Goal: Find specific page/section: Find specific page/section

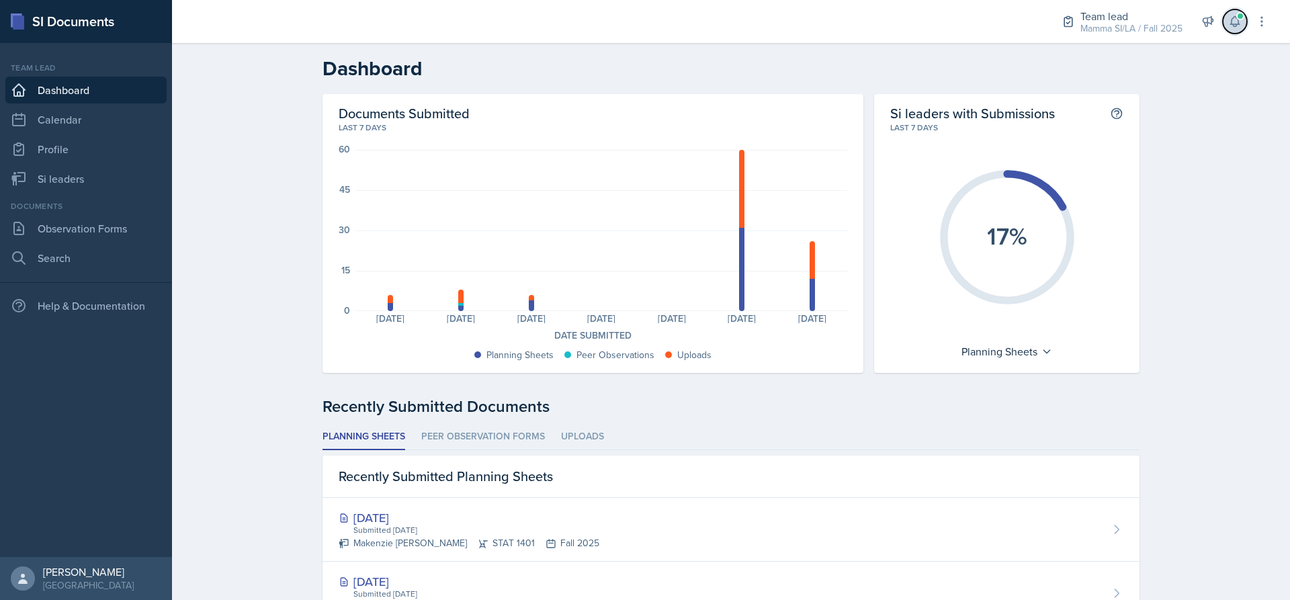
click at [1233, 21] on icon at bounding box center [1234, 21] width 13 height 13
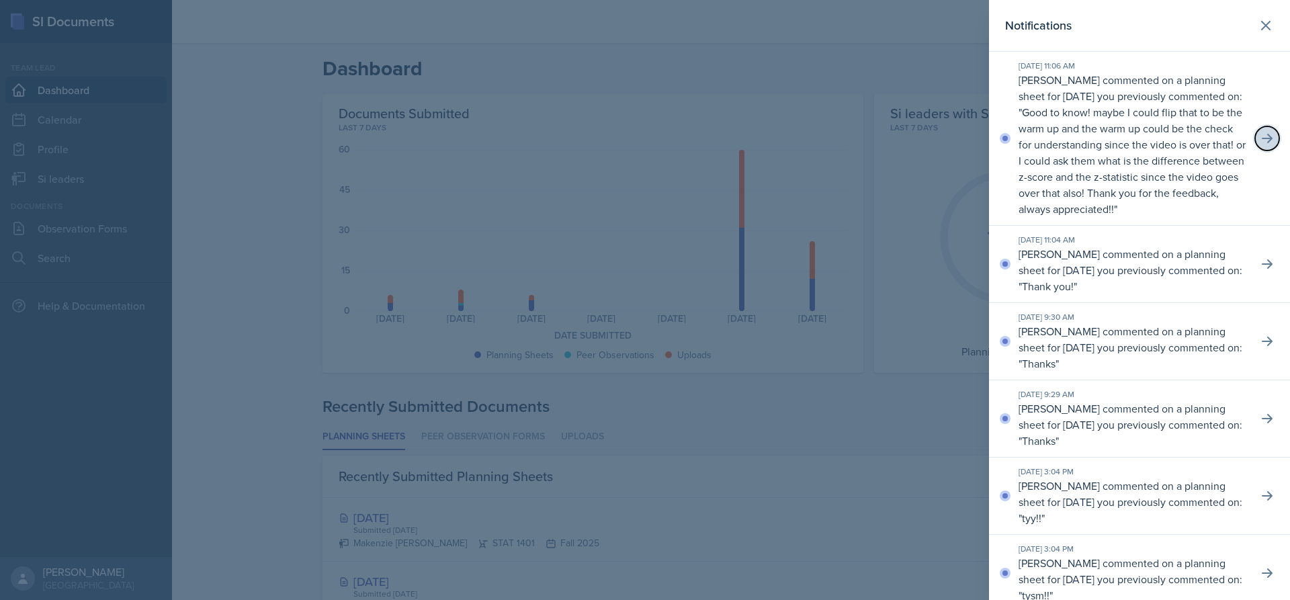
click at [1261, 143] on icon at bounding box center [1266, 138] width 11 height 9
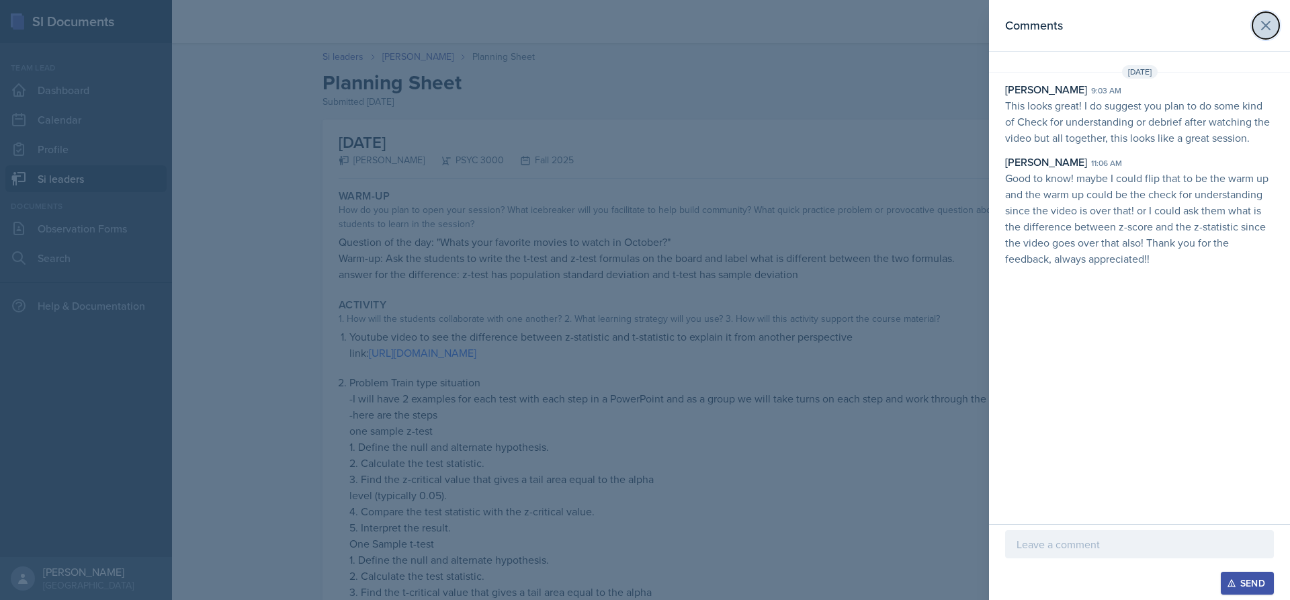
click at [1264, 28] on icon at bounding box center [1265, 25] width 16 height 16
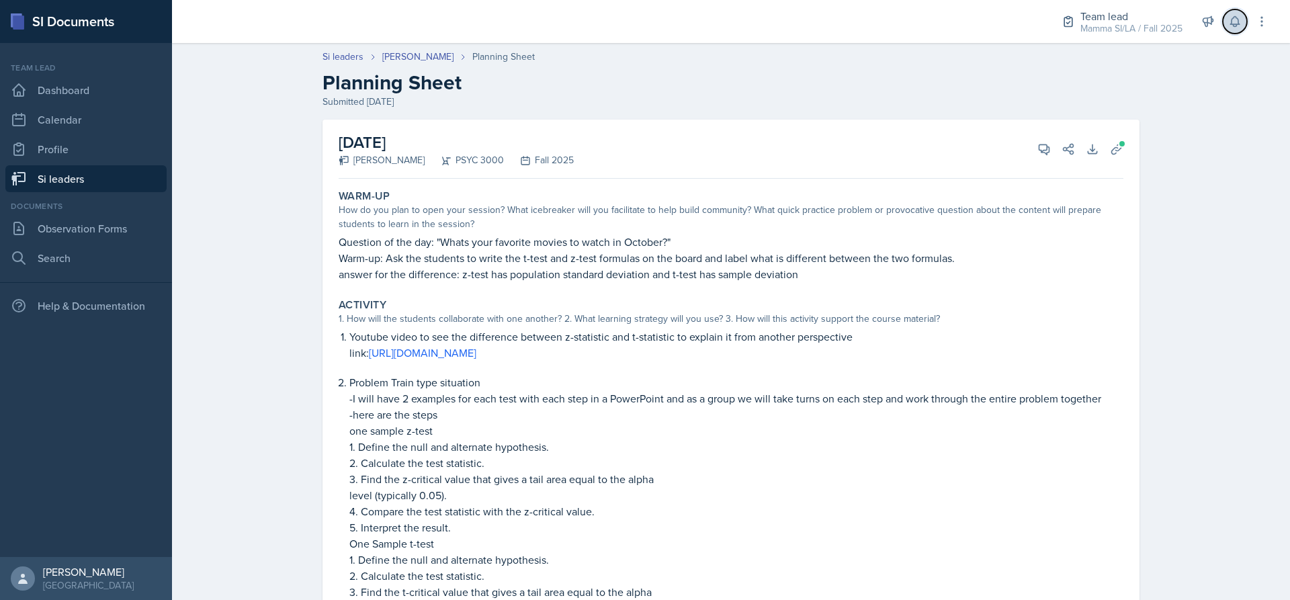
click at [1236, 23] on icon at bounding box center [1234, 21] width 13 height 13
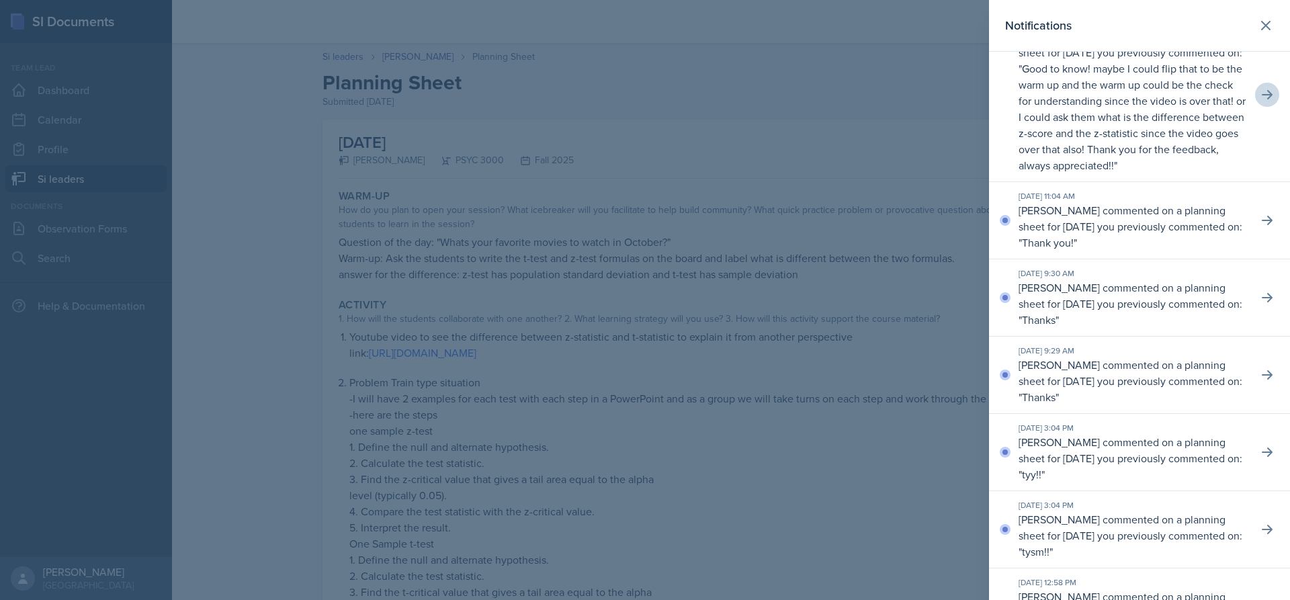
scroll to position [67, 0]
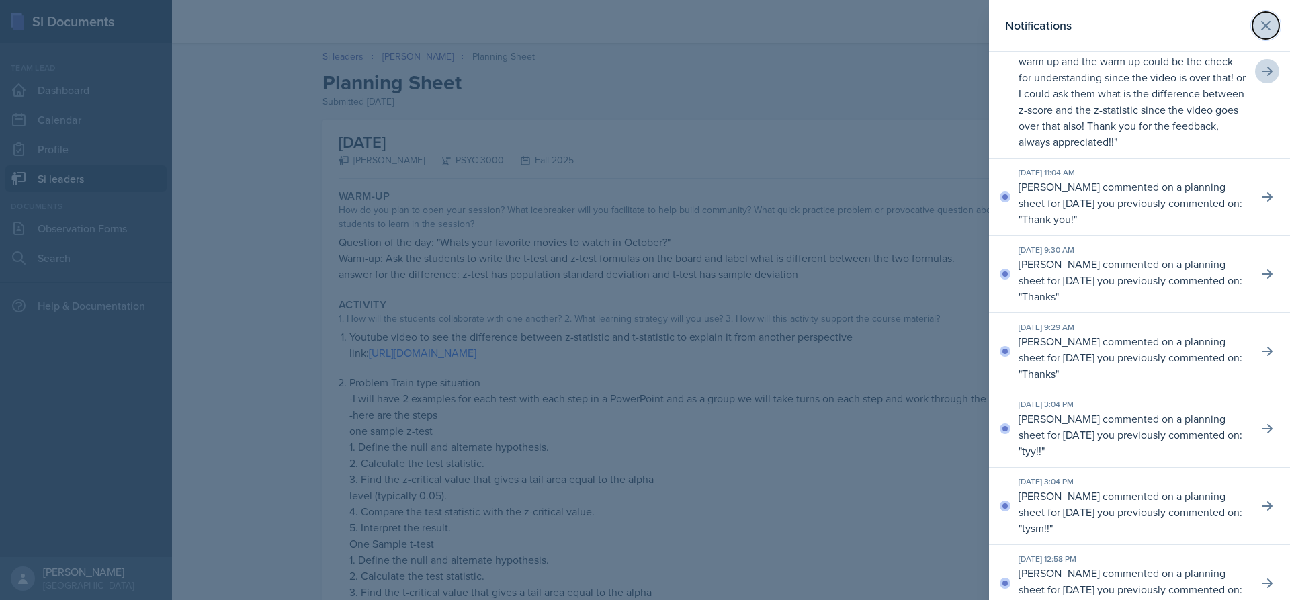
click at [1261, 28] on icon at bounding box center [1265, 25] width 8 height 8
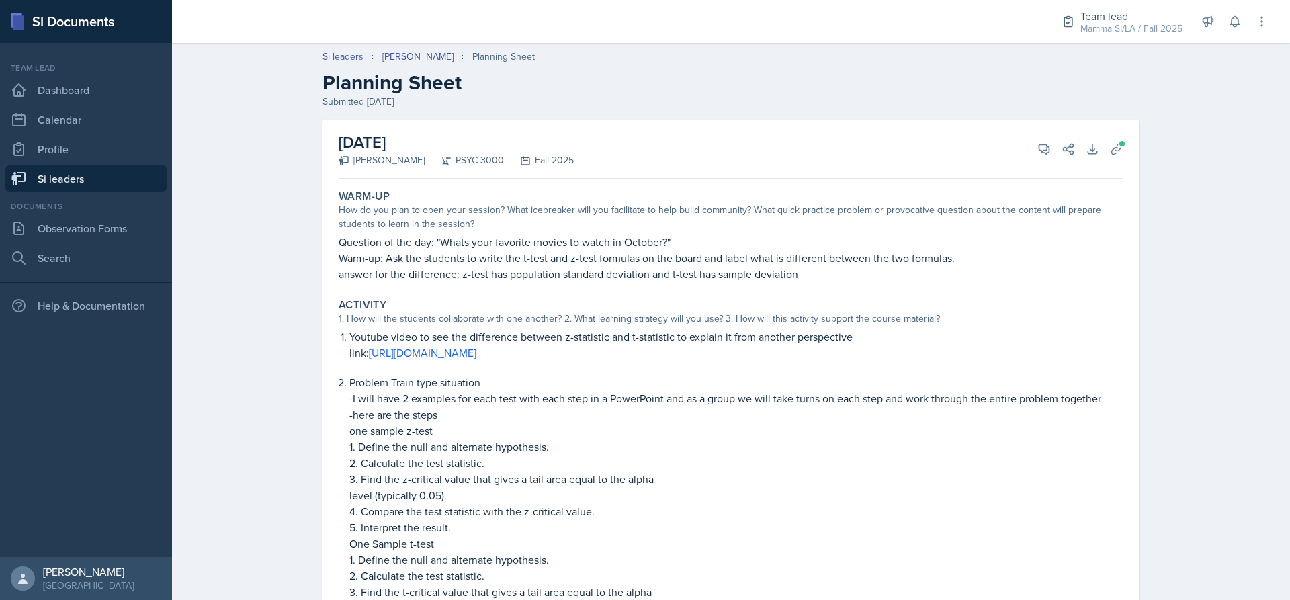
click at [99, 181] on link "Si leaders" at bounding box center [85, 178] width 161 height 27
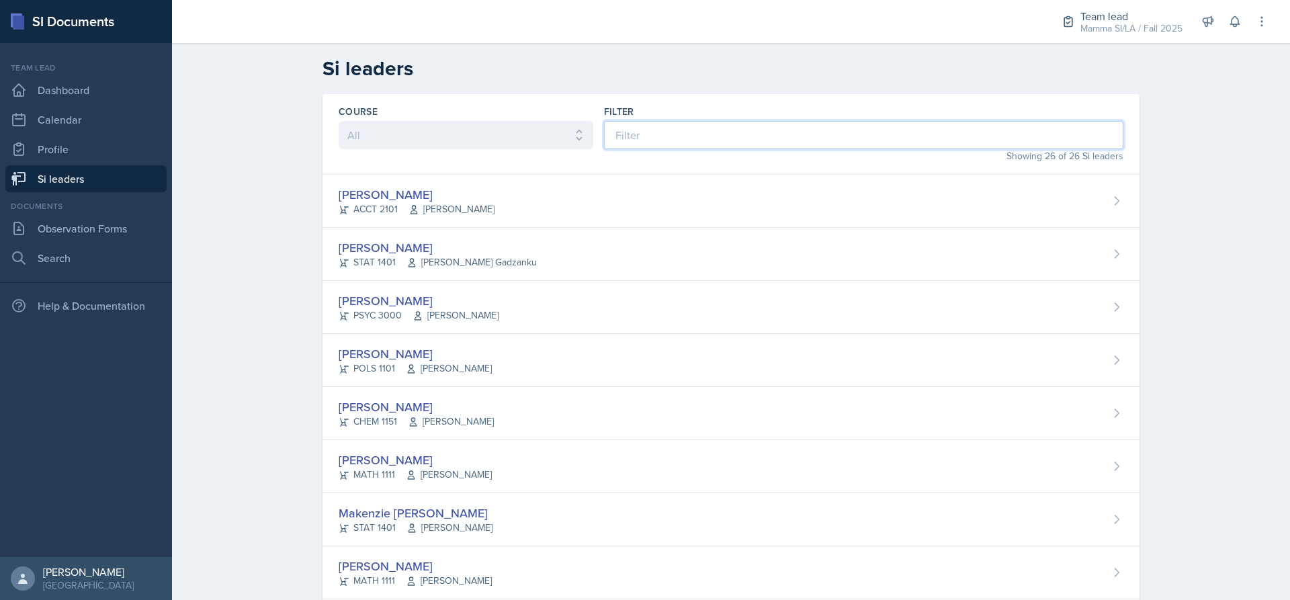
click at [740, 136] on input at bounding box center [863, 135] width 519 height 28
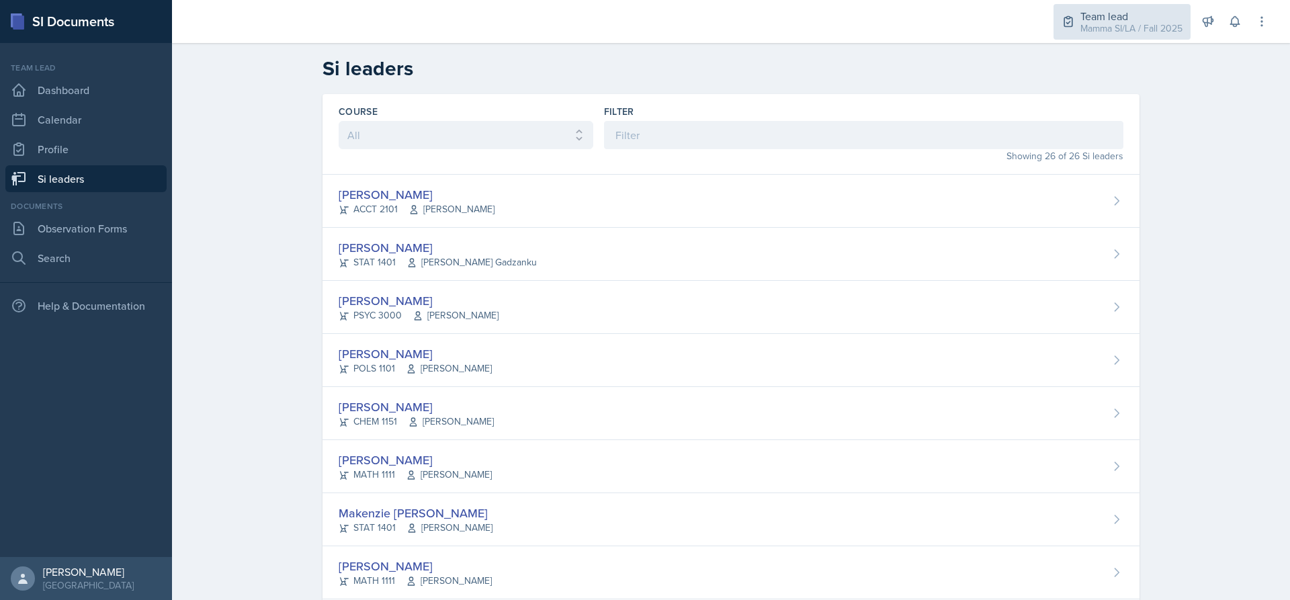
click at [1080, 32] on div "Mamma SI/LA / Fall 2025" at bounding box center [1131, 28] width 102 height 14
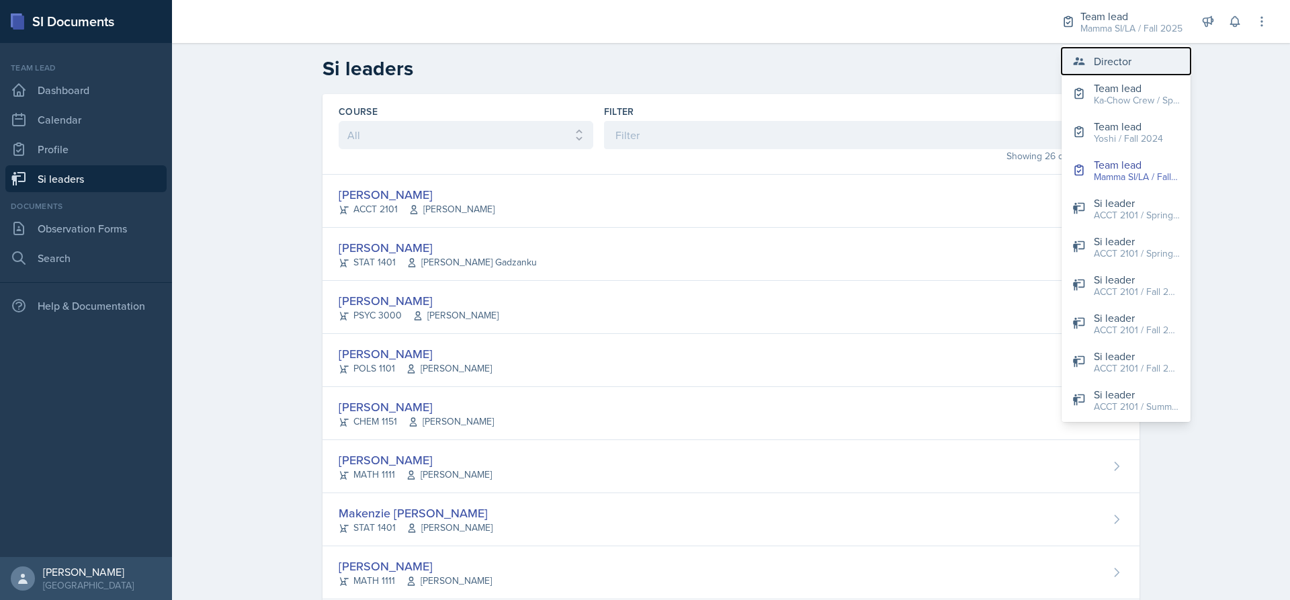
click at [1080, 72] on button "Director" at bounding box center [1125, 61] width 129 height 27
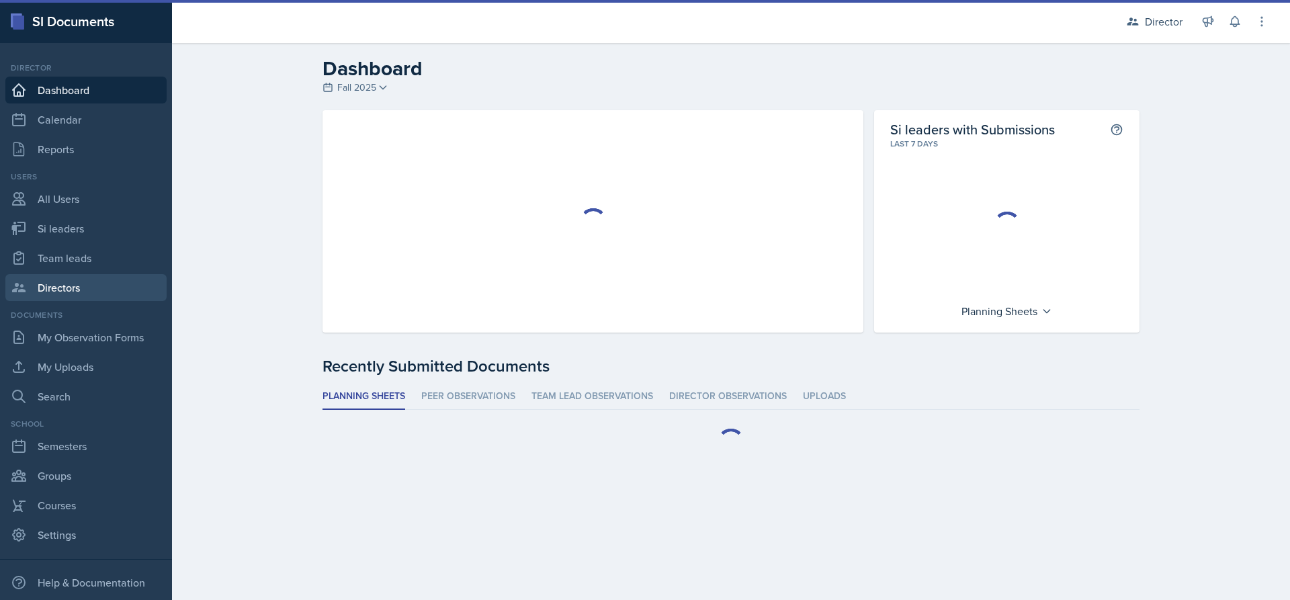
click at [100, 276] on link "Directors" at bounding box center [85, 287] width 161 height 27
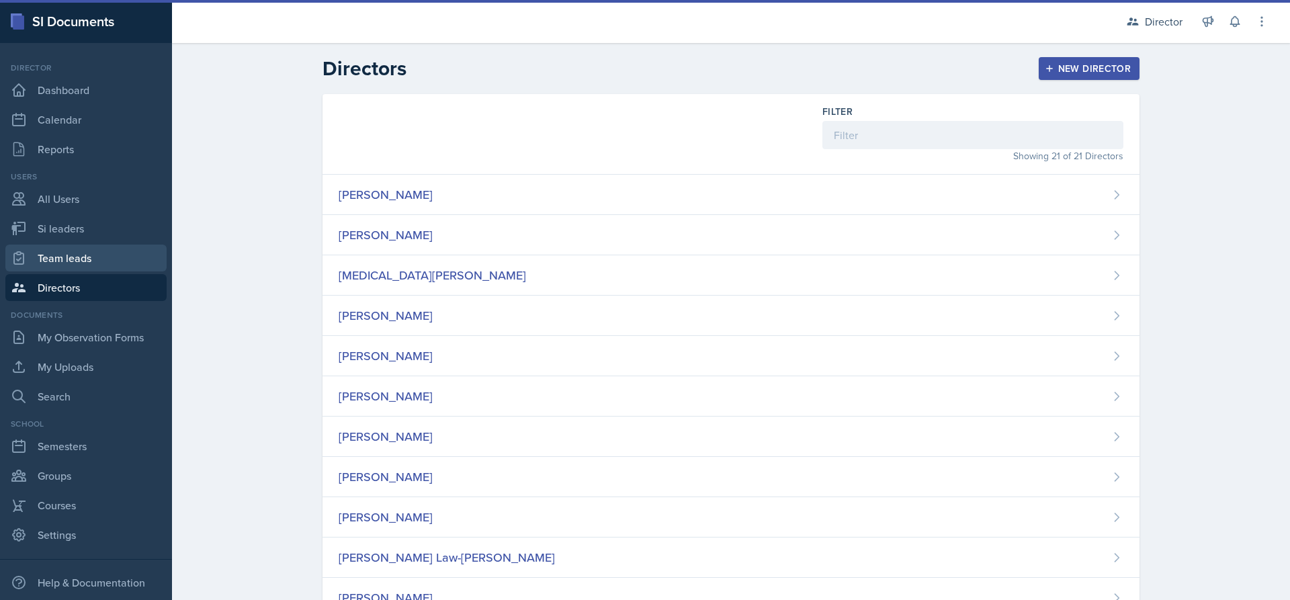
click at [83, 265] on link "Team leads" at bounding box center [85, 257] width 161 height 27
select select "2bed604d-1099-4043-b1bc-2365e8740244"
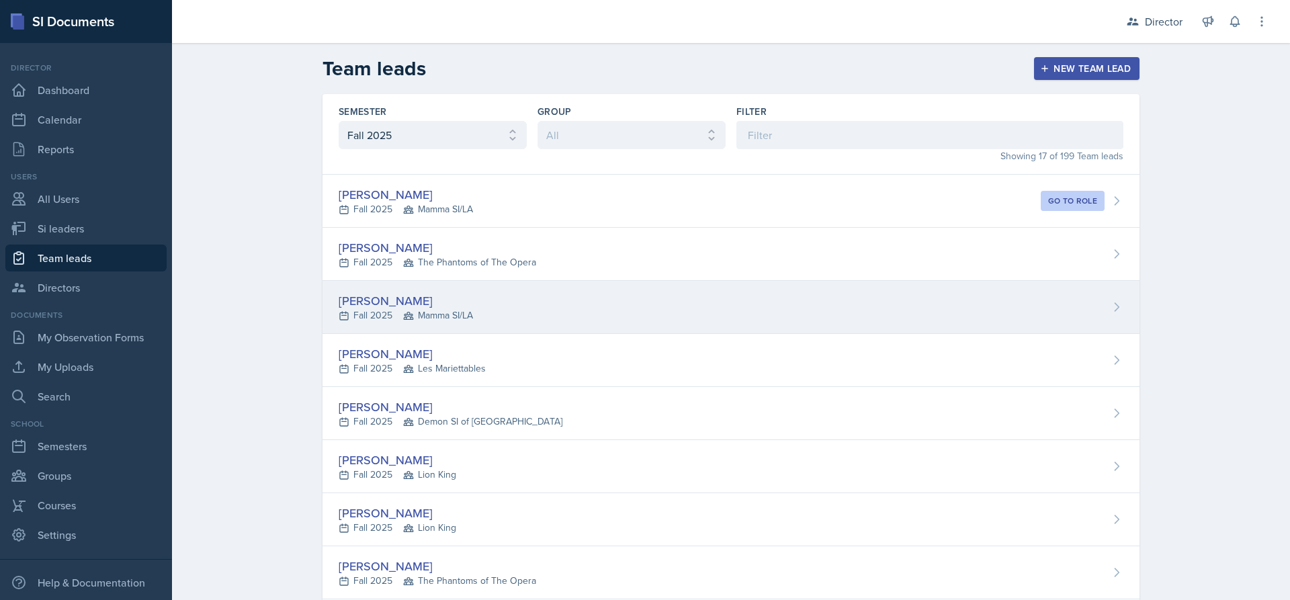
click at [620, 319] on div "[PERSON_NAME] Fall 2025 Mamma SI/LA" at bounding box center [730, 307] width 817 height 53
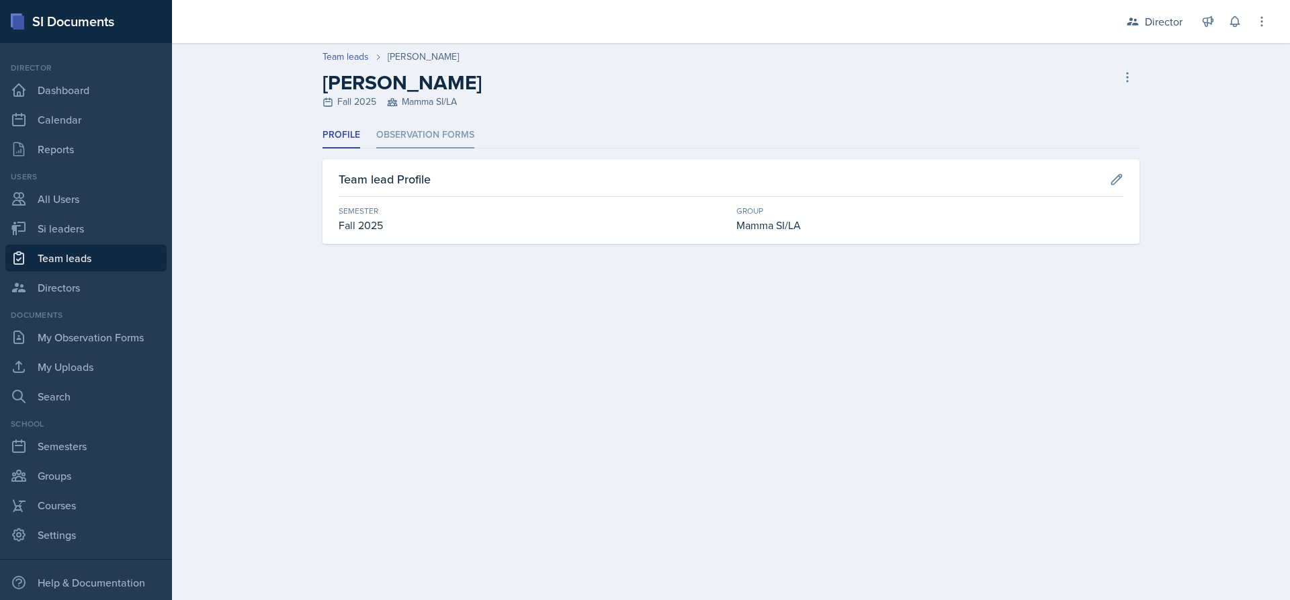
click at [435, 143] on li "Observation Forms" at bounding box center [425, 135] width 98 height 26
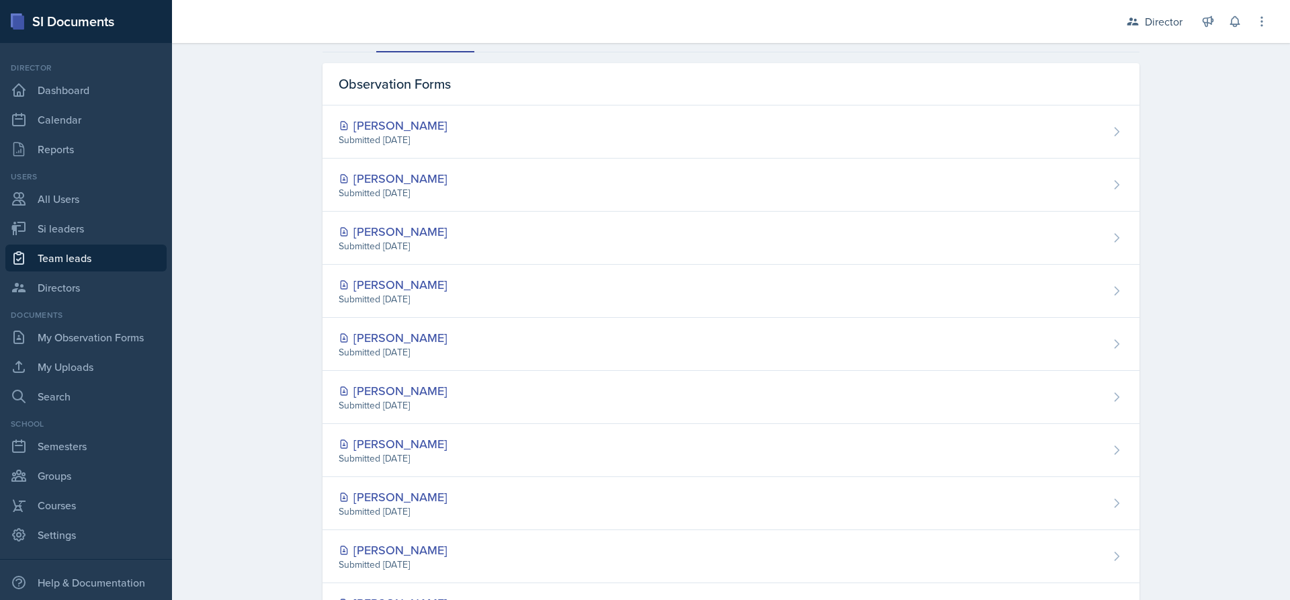
scroll to position [83, 0]
